Goal: Task Accomplishment & Management: Manage account settings

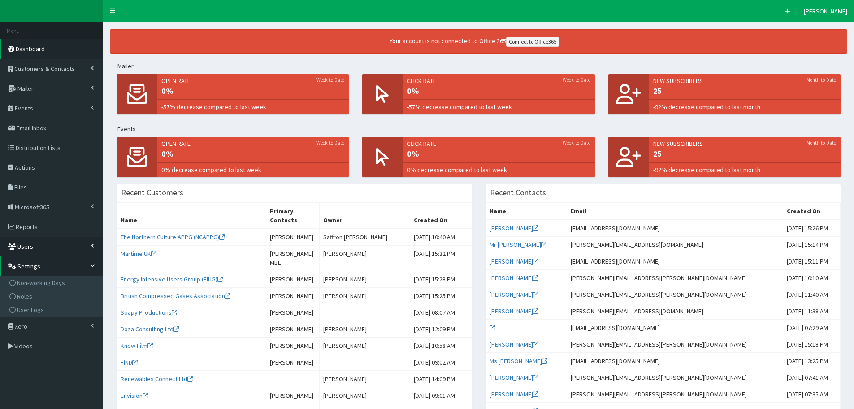
click at [28, 247] on span "Users" at bounding box center [25, 246] width 16 height 8
click at [39, 290] on span "Leave Calendar" at bounding box center [37, 290] width 41 height 8
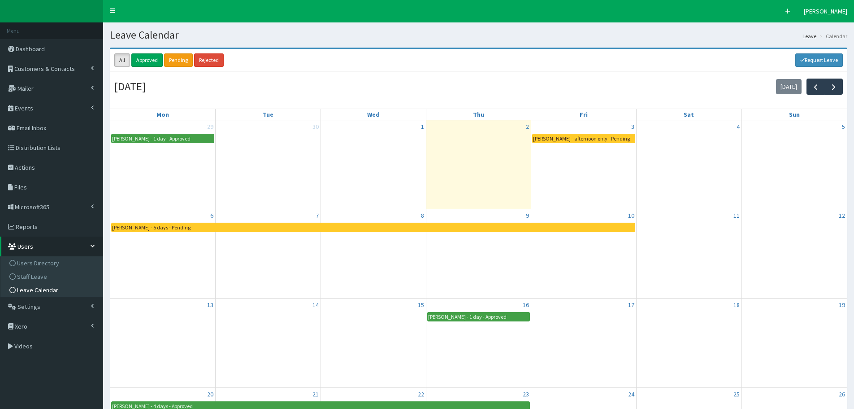
click at [586, 139] on div "Paige McGowan - afternoon only - Pending" at bounding box center [582, 138] width 98 height 9
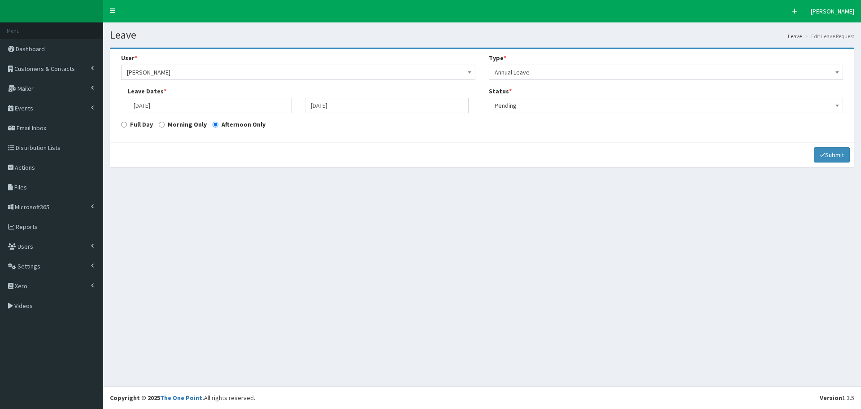
click at [836, 104] on b at bounding box center [837, 105] width 4 height 2
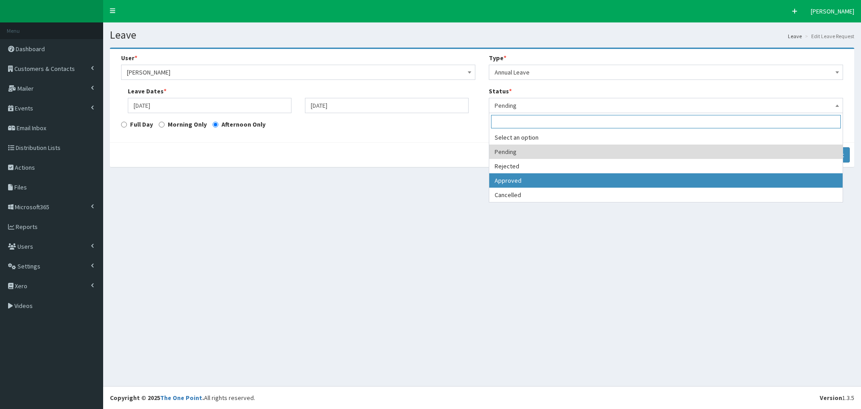
select select "3"
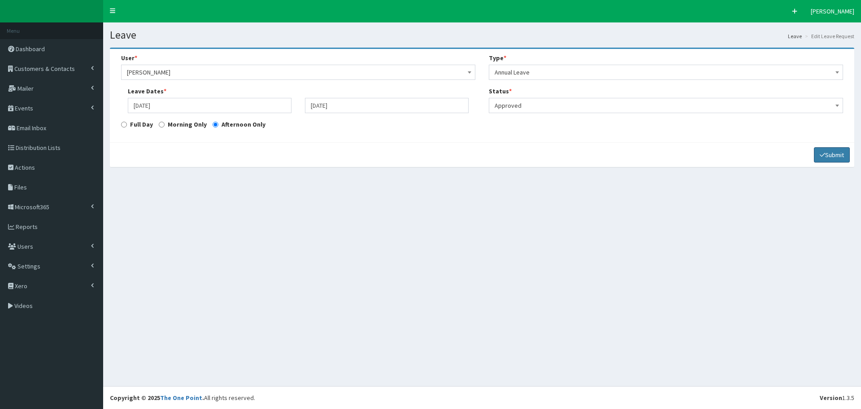
click at [822, 152] on icon "submit" at bounding box center [822, 155] width 5 height 6
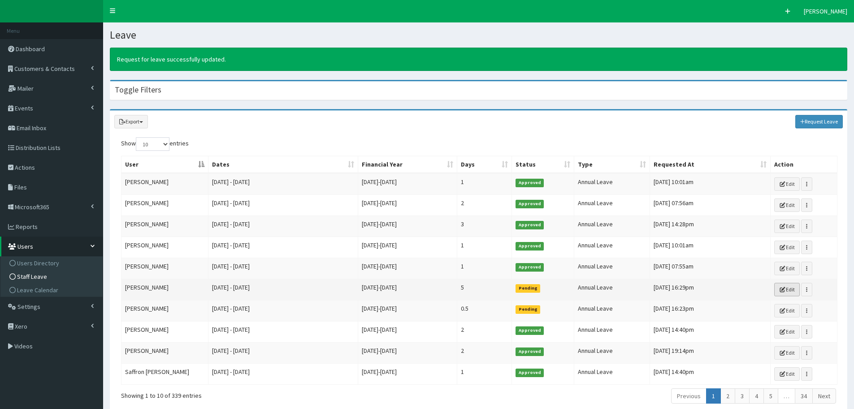
click at [793, 289] on link "Edit" at bounding box center [787, 289] width 26 height 13
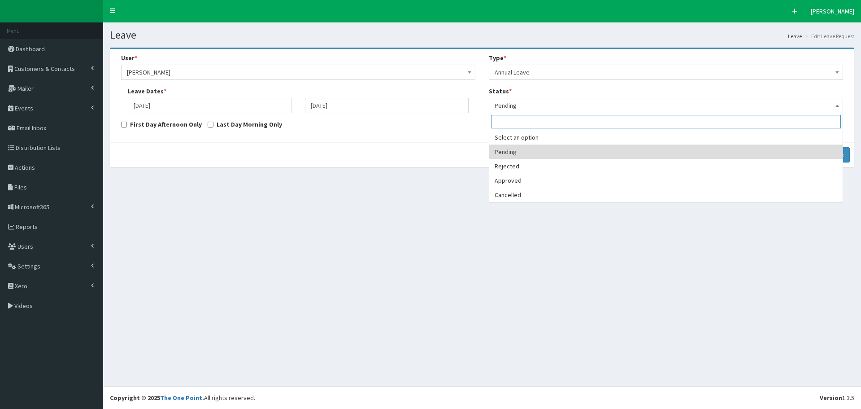
click at [839, 108] on span at bounding box center [837, 104] width 9 height 13
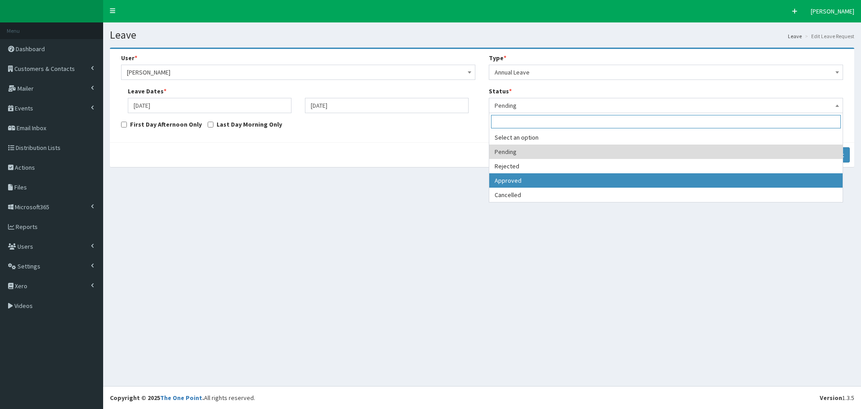
select select "3"
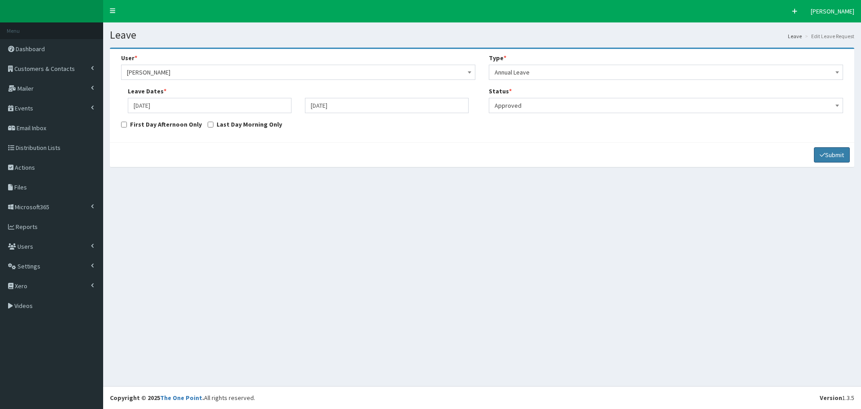
click at [822, 154] on icon "submit" at bounding box center [822, 155] width 5 height 6
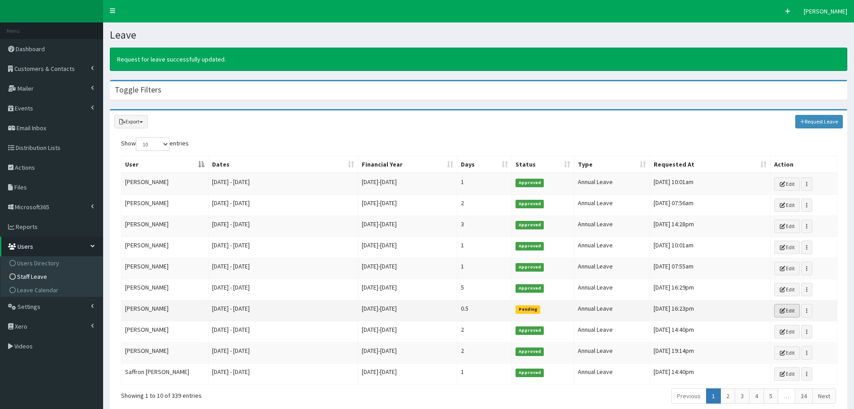
click at [790, 311] on link "Edit" at bounding box center [787, 310] width 26 height 13
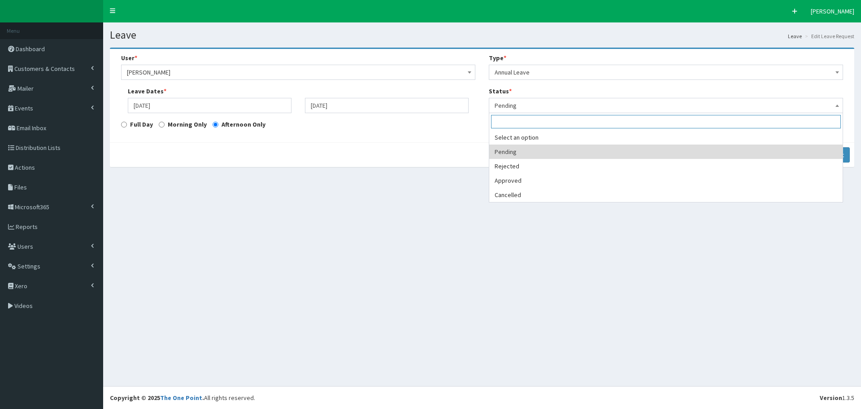
click at [836, 105] on b at bounding box center [837, 105] width 4 height 2
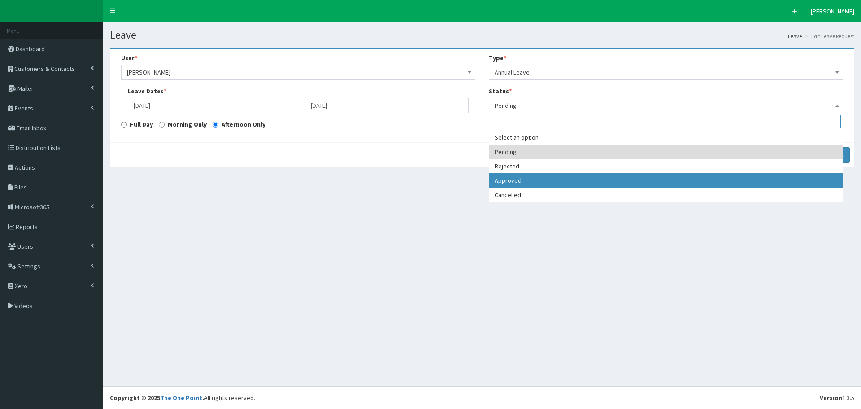
select select "3"
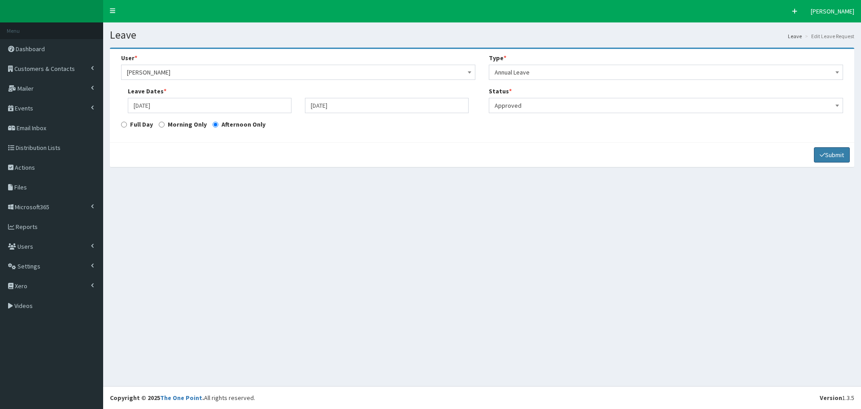
click at [828, 156] on button "Submit" at bounding box center [832, 154] width 36 height 15
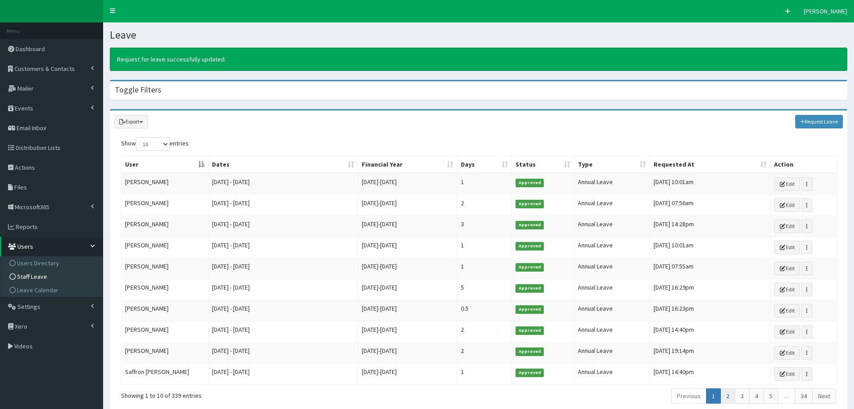
click at [729, 396] on link "2" at bounding box center [728, 395] width 15 height 15
click at [715, 399] on link "1" at bounding box center [713, 395] width 15 height 15
click at [730, 398] on link "2" at bounding box center [728, 395] width 15 height 15
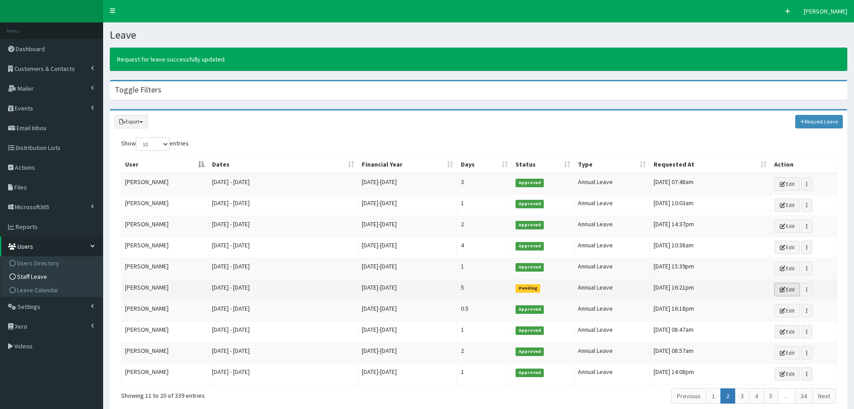
click at [791, 288] on link "Edit" at bounding box center [787, 289] width 26 height 13
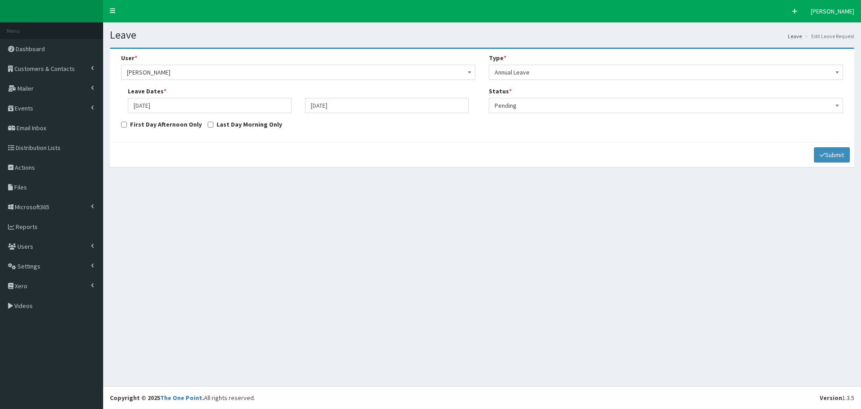
click at [837, 105] on b at bounding box center [837, 105] width 4 height 2
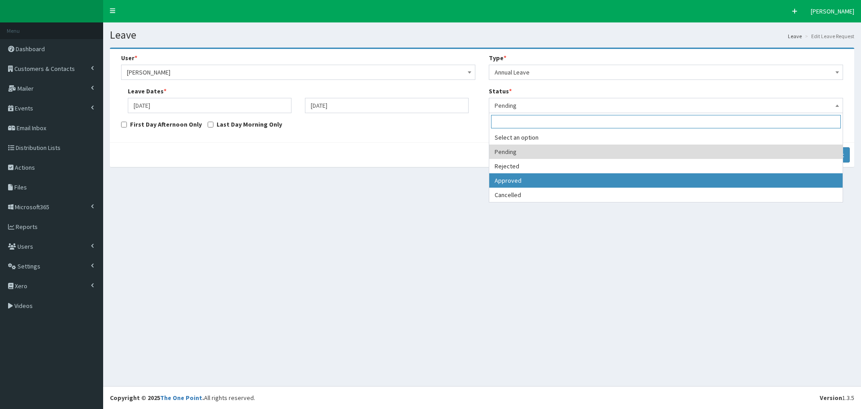
select select "3"
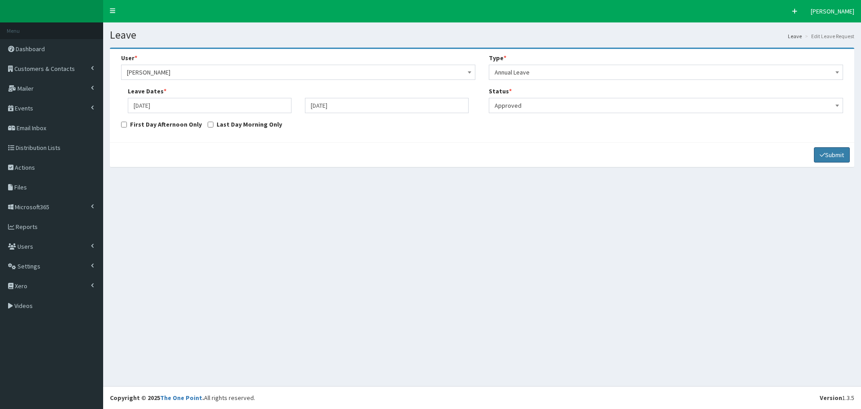
click at [825, 155] on button "Submit" at bounding box center [832, 154] width 36 height 15
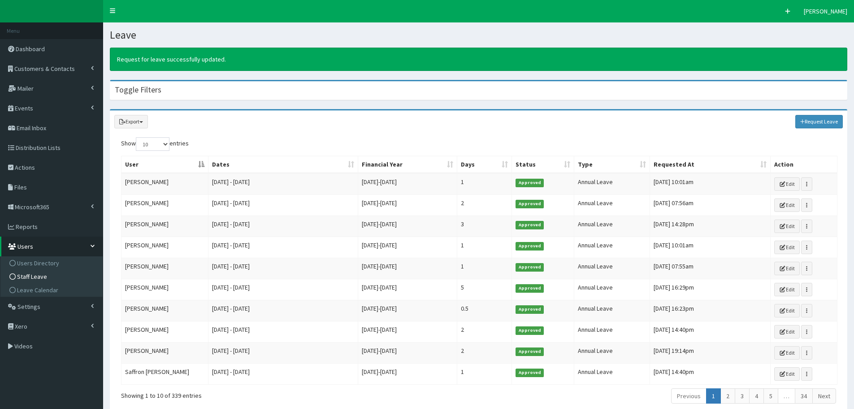
click at [27, 278] on span "Staff Leave" at bounding box center [32, 276] width 30 height 8
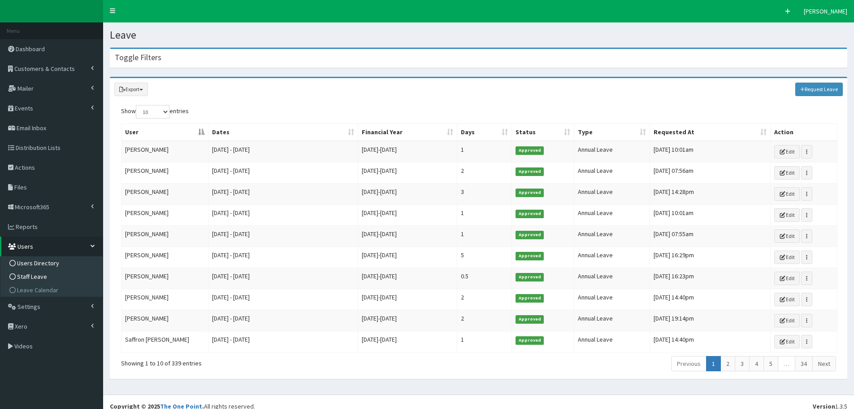
click at [30, 266] on span "Users Directory" at bounding box center [38, 263] width 42 height 8
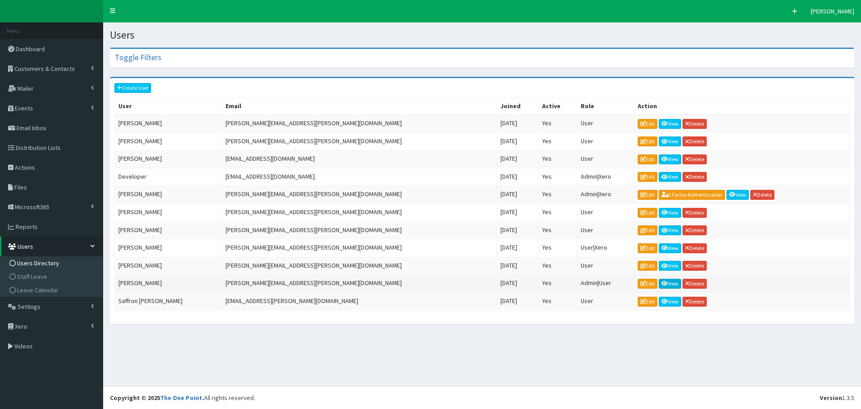
click at [659, 284] on link "View" at bounding box center [670, 283] width 22 height 10
